Goal: Navigation & Orientation: Find specific page/section

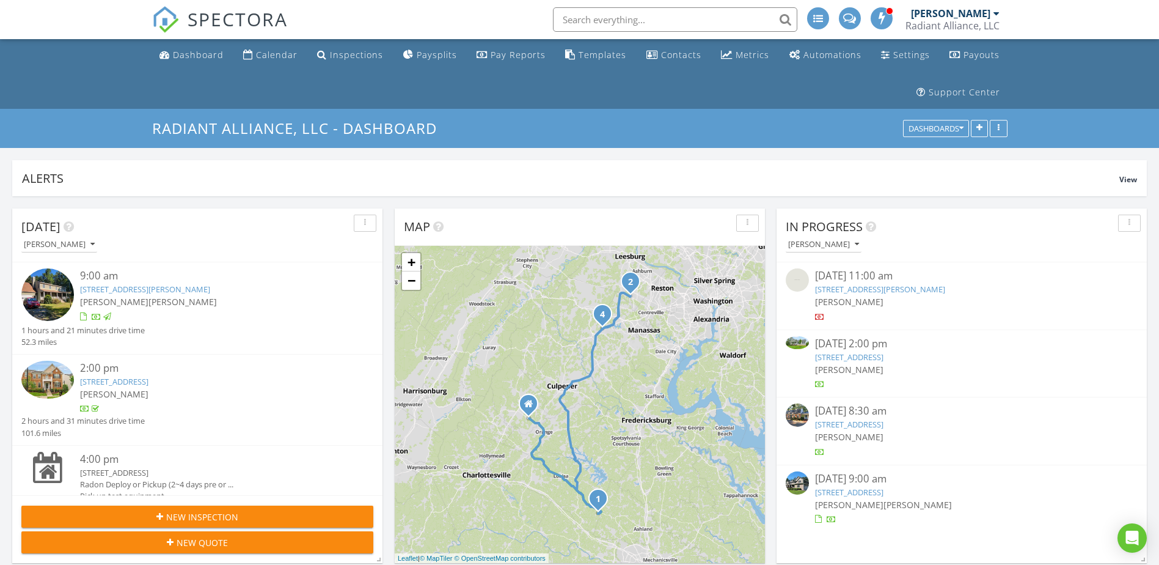
scroll to position [1742, 1178]
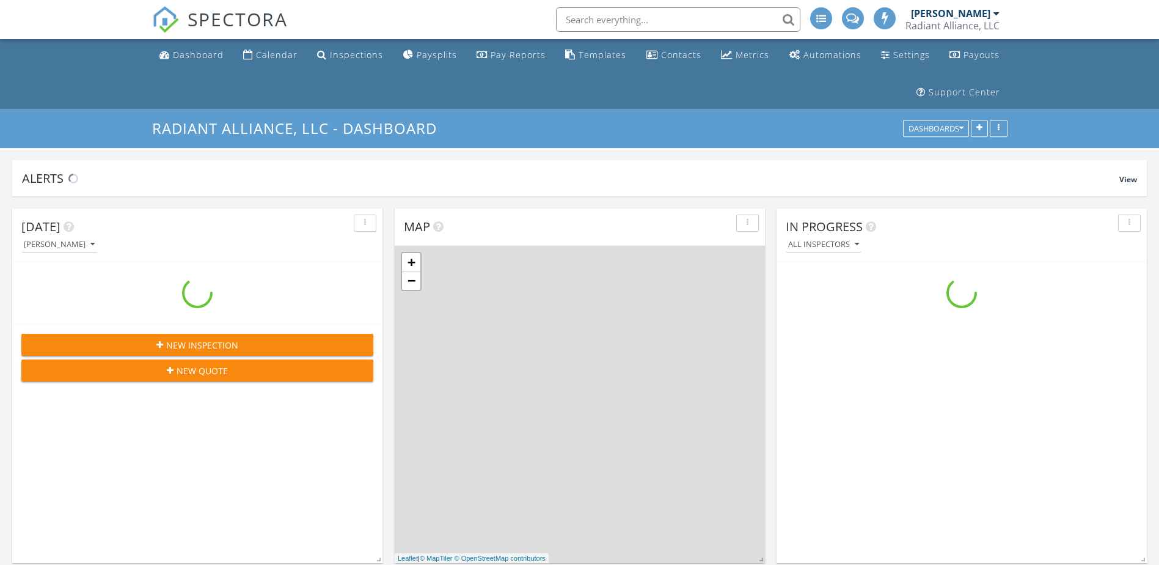
scroll to position [1742, 1178]
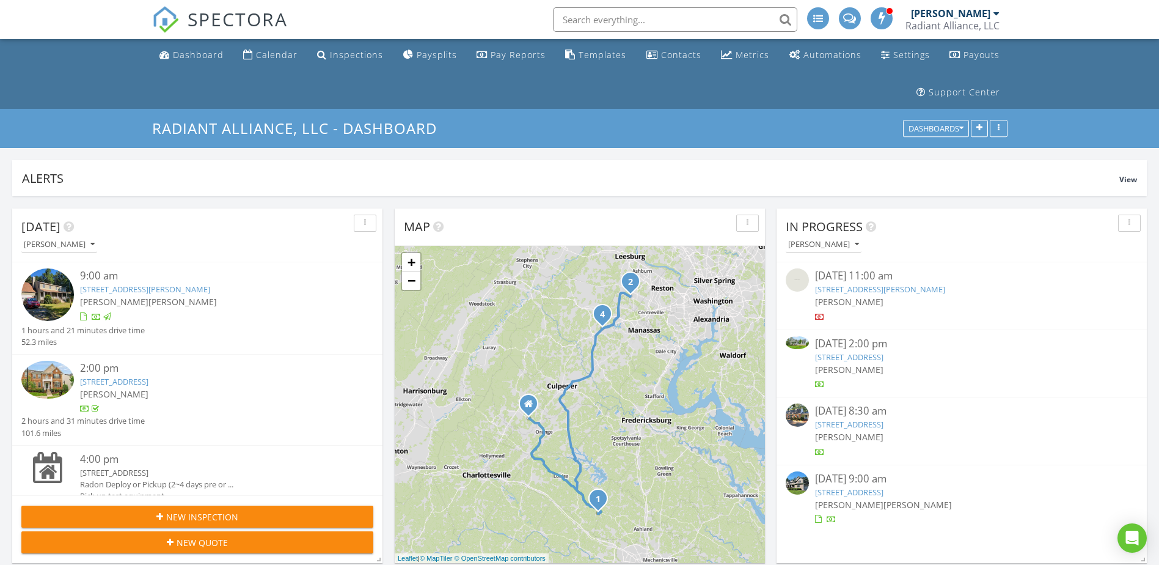
click at [1140, 0] on div at bounding box center [579, 0] width 1159 height 0
click at [185, 60] on div "Dashboard" at bounding box center [198, 55] width 51 height 12
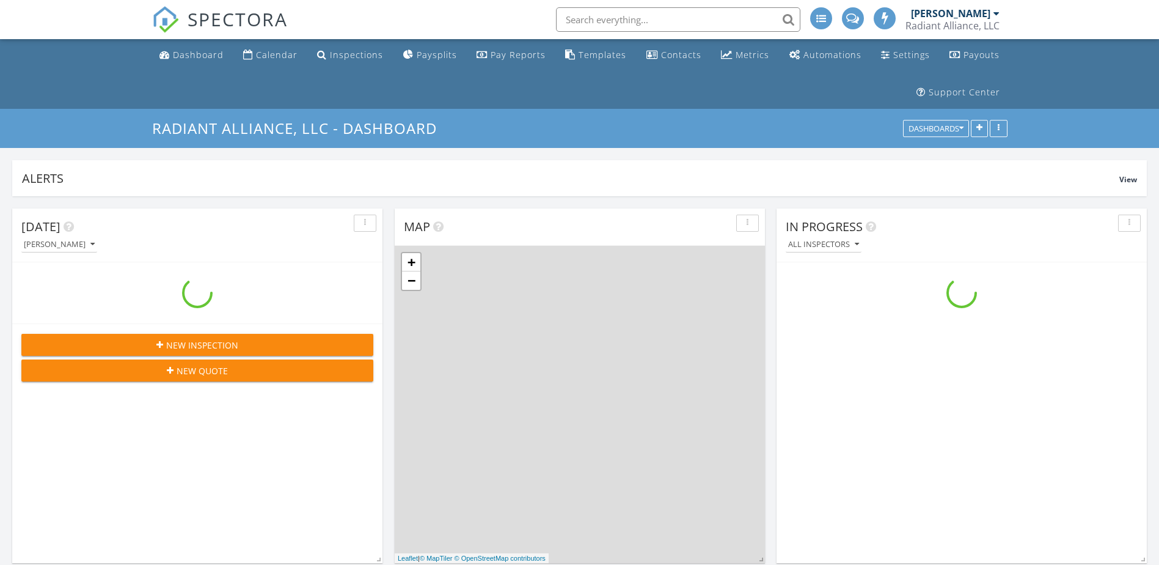
scroll to position [1742, 1178]
